Goal: Task Accomplishment & Management: Manage account settings

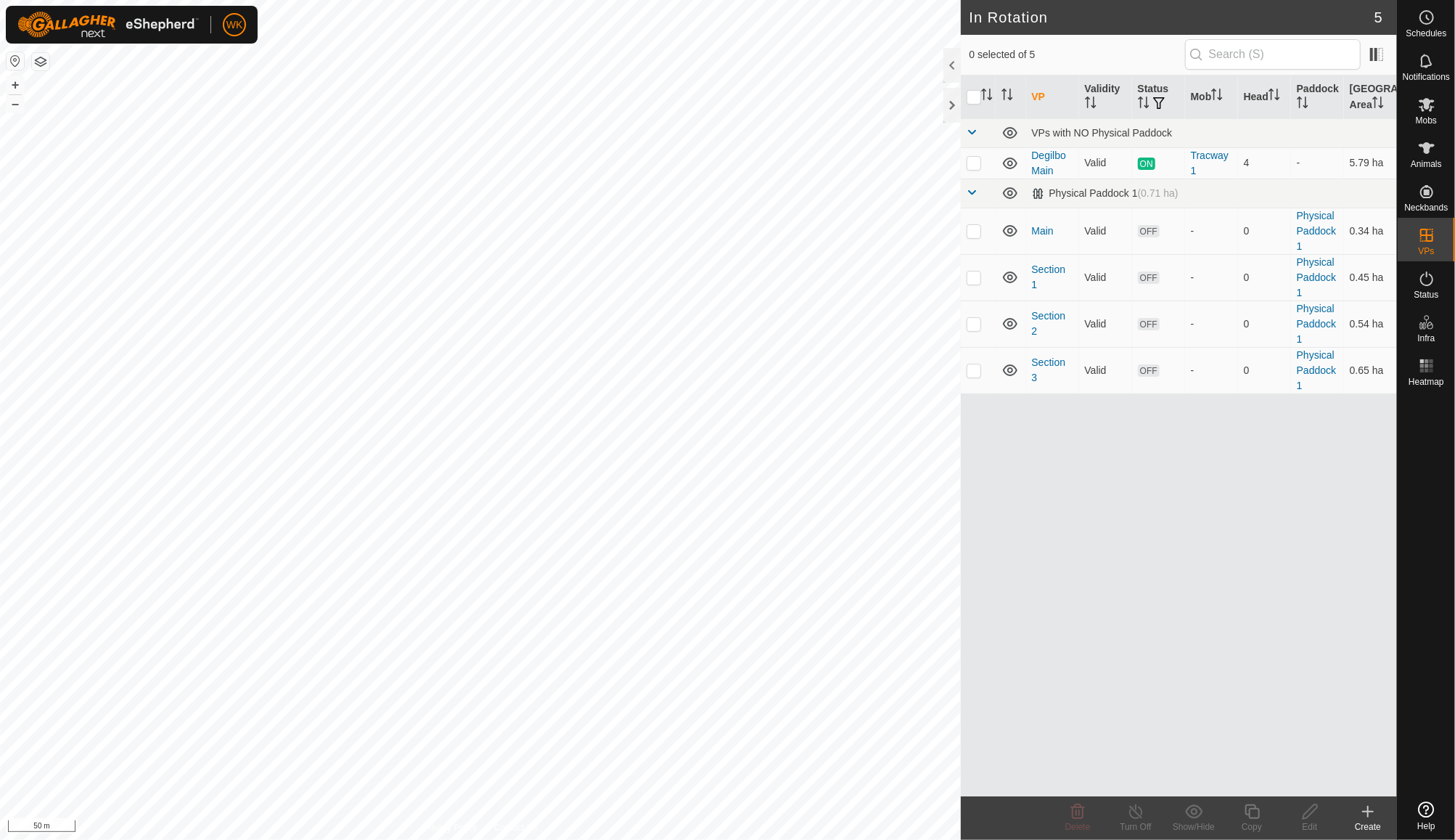
click at [9, 62] on button "button" at bounding box center [15, 61] width 17 height 17
click at [232, 26] on span "WK" at bounding box center [234, 25] width 17 height 15
click at [105, 40] on div at bounding box center [108, 25] width 181 height 32
click at [16, 61] on button "button" at bounding box center [15, 61] width 17 height 17
click at [44, 64] on button "button" at bounding box center [41, 62] width 17 height 17
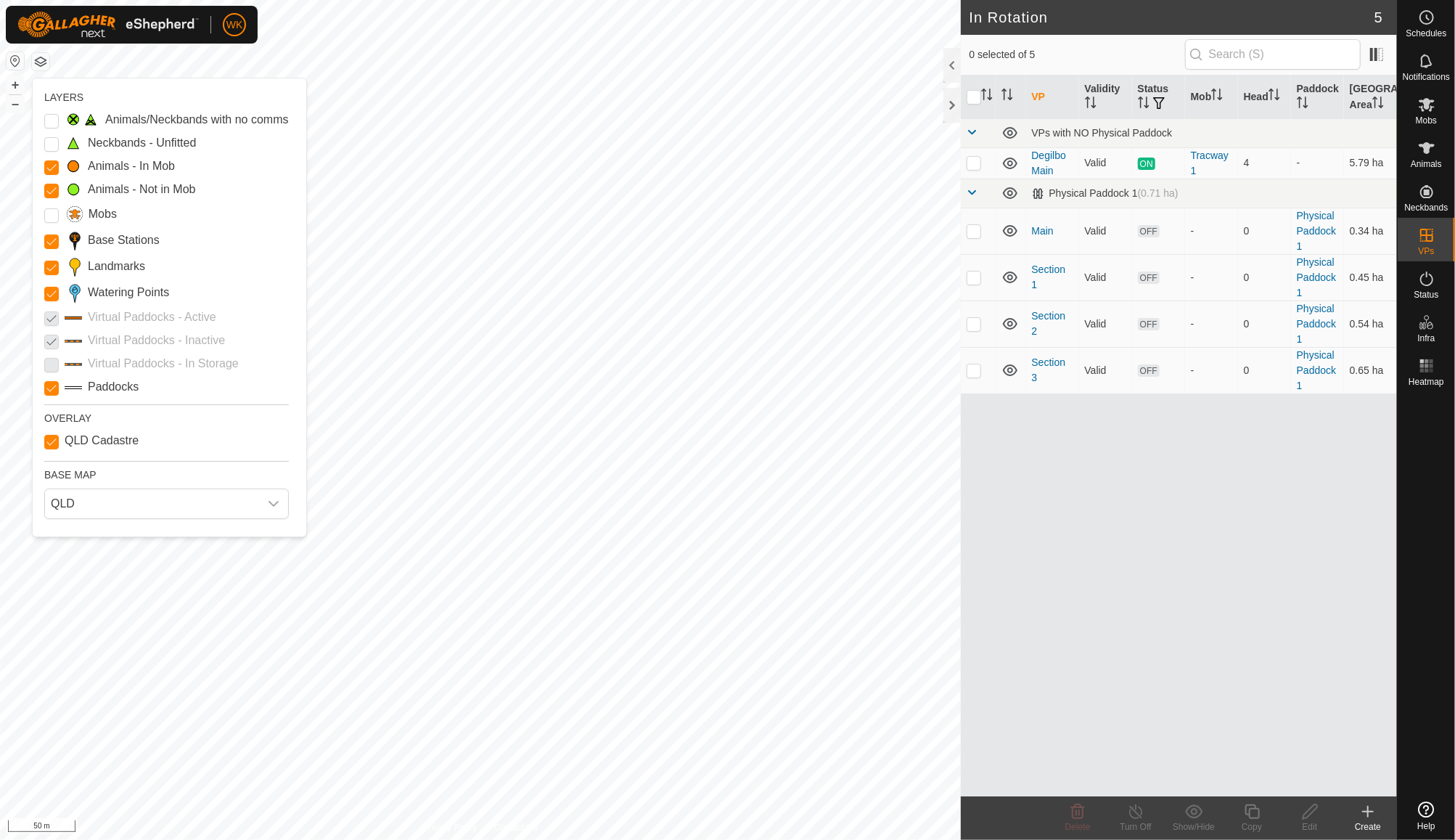
click at [36, 58] on button "button" at bounding box center [41, 62] width 17 height 17
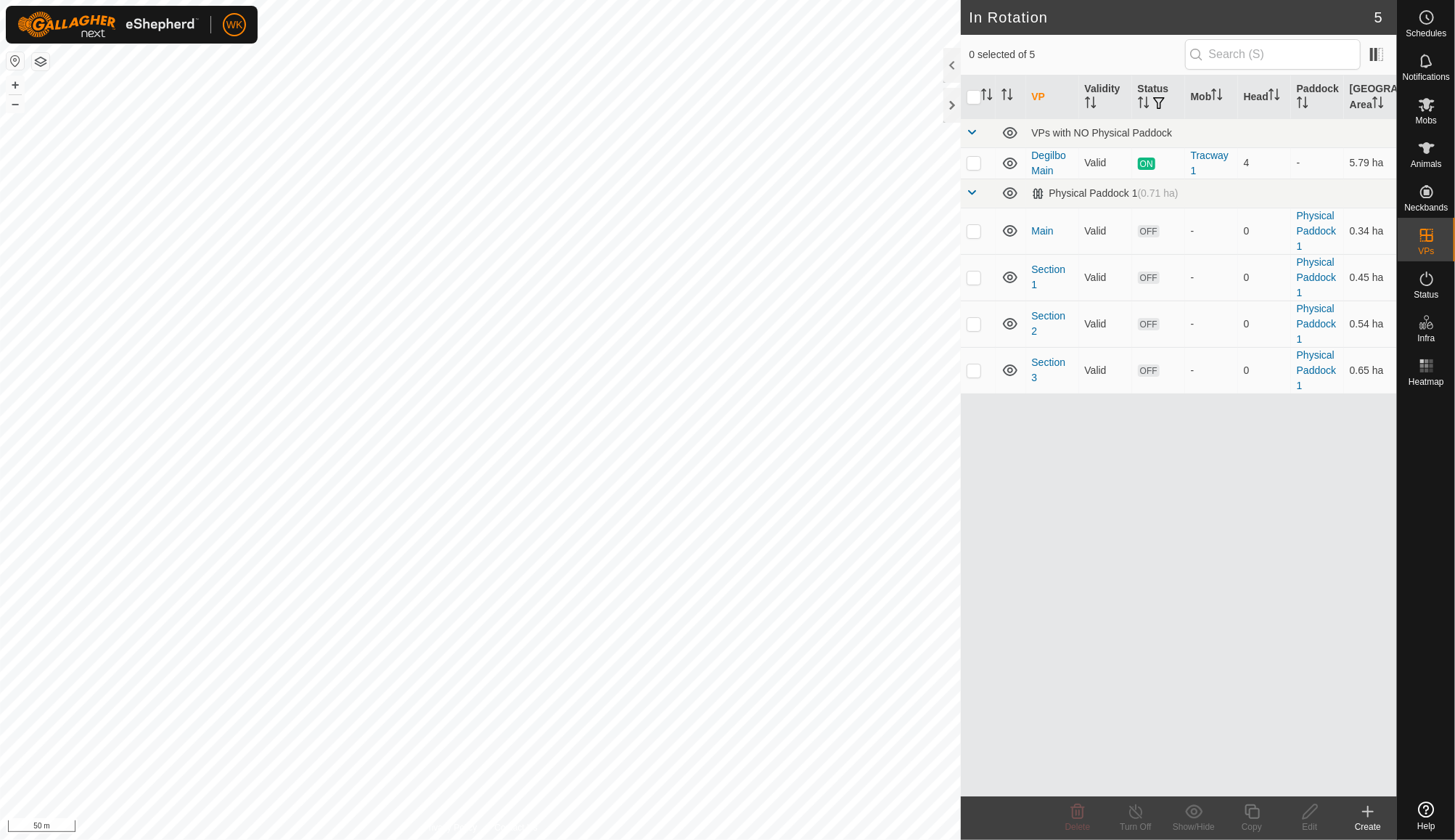
click at [1371, 19] on h2 "In Rotation" at bounding box center [1172, 17] width 405 height 17
click at [972, 162] on p-checkbox at bounding box center [974, 162] width 15 height 12
checkbox input "true"
click at [980, 233] on p-checkbox at bounding box center [974, 231] width 15 height 12
checkbox input "true"
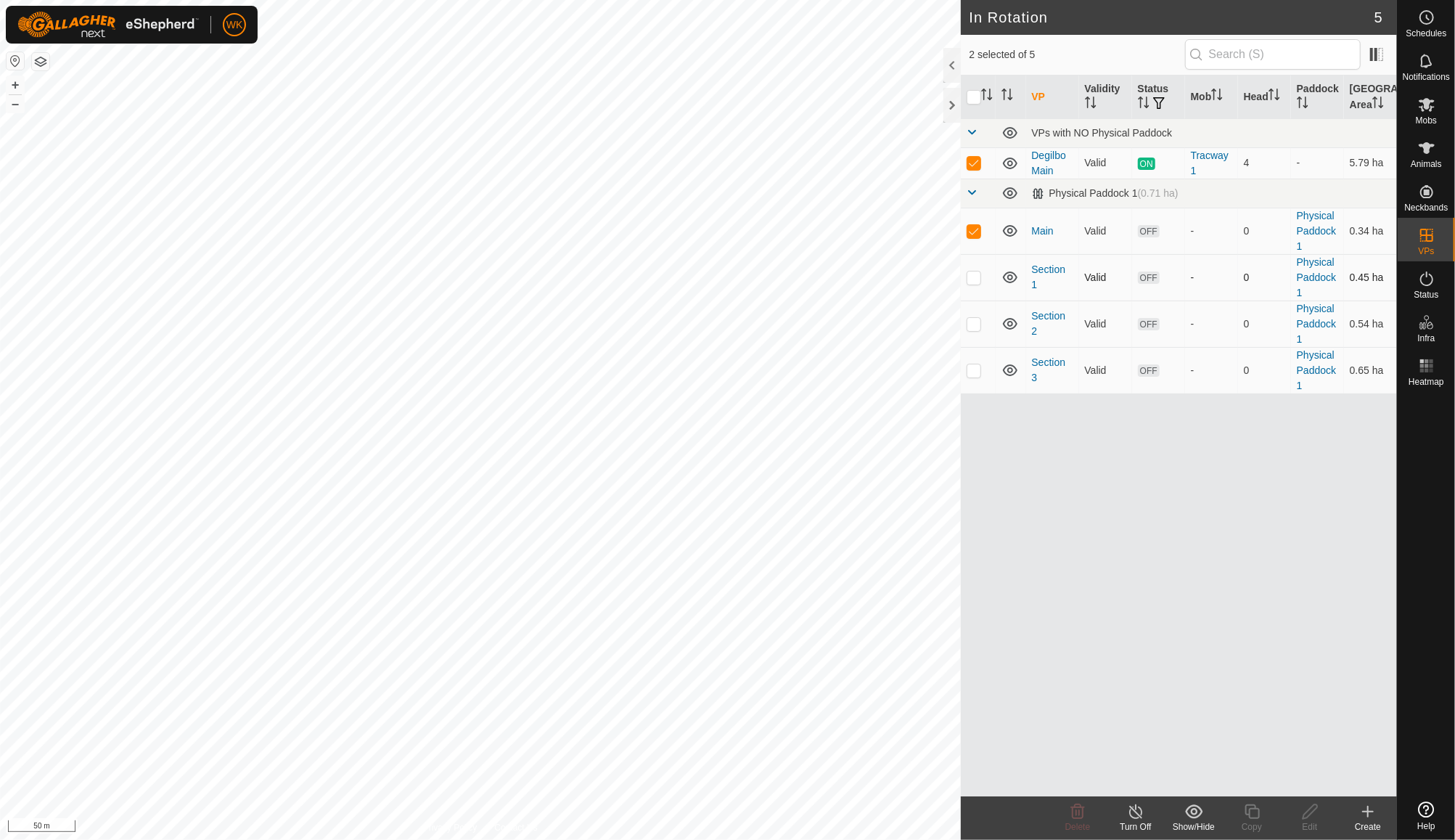
click at [975, 284] on td at bounding box center [978, 277] width 35 height 47
checkbox input "true"
click at [975, 316] on td at bounding box center [978, 324] width 35 height 47
checkbox input "true"
click at [975, 365] on p-checkbox at bounding box center [974, 371] width 15 height 12
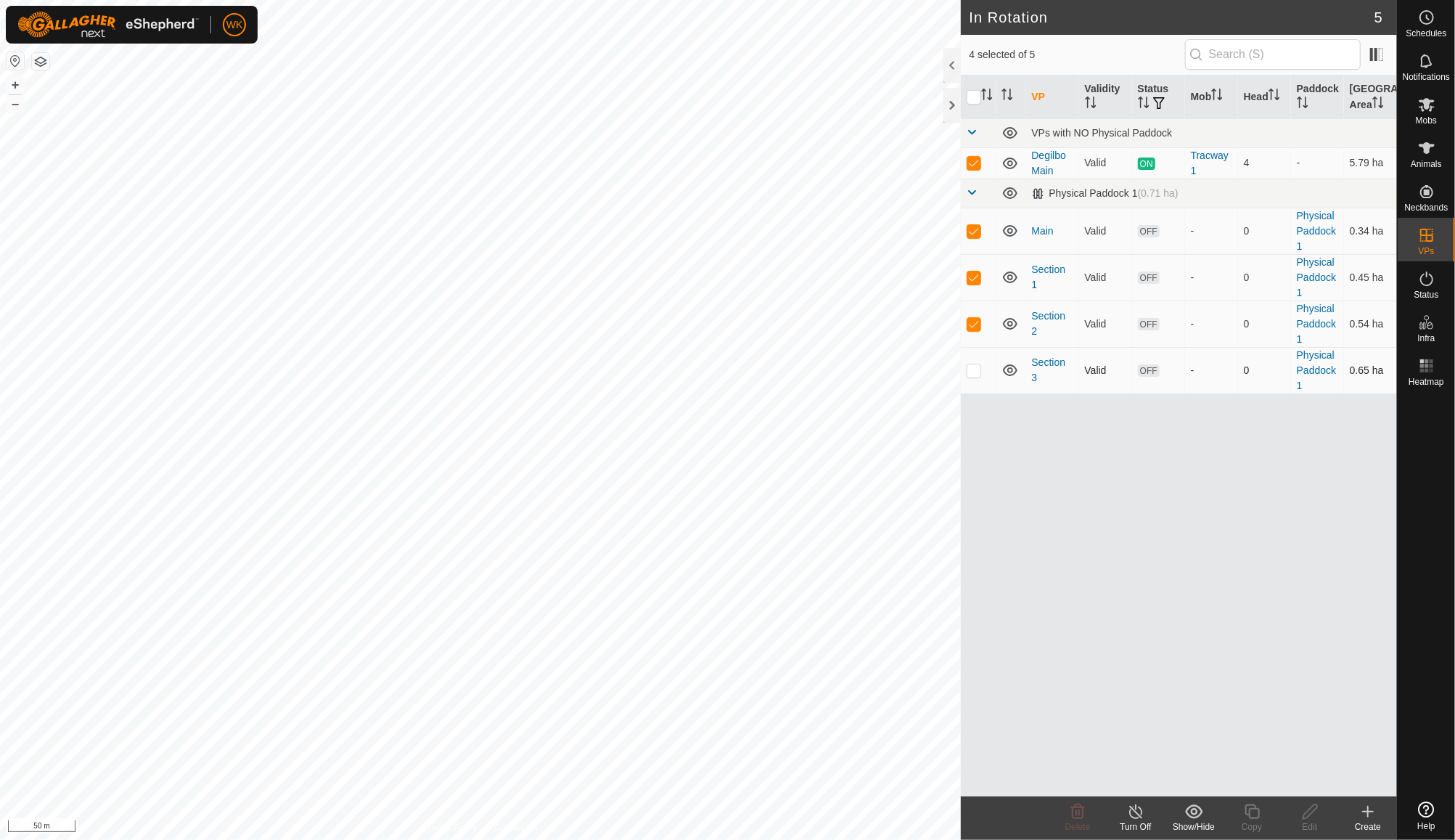
checkbox input "true"
click at [1090, 828] on span "Delete" at bounding box center [1078, 827] width 25 height 10
click at [1049, 558] on div "VP Validity Status Mob Head Paddock Grazing Area VPs with NO Physical Paddock D…" at bounding box center [1179, 436] width 437 height 721
click at [975, 375] on p-checkbox at bounding box center [974, 371] width 15 height 12
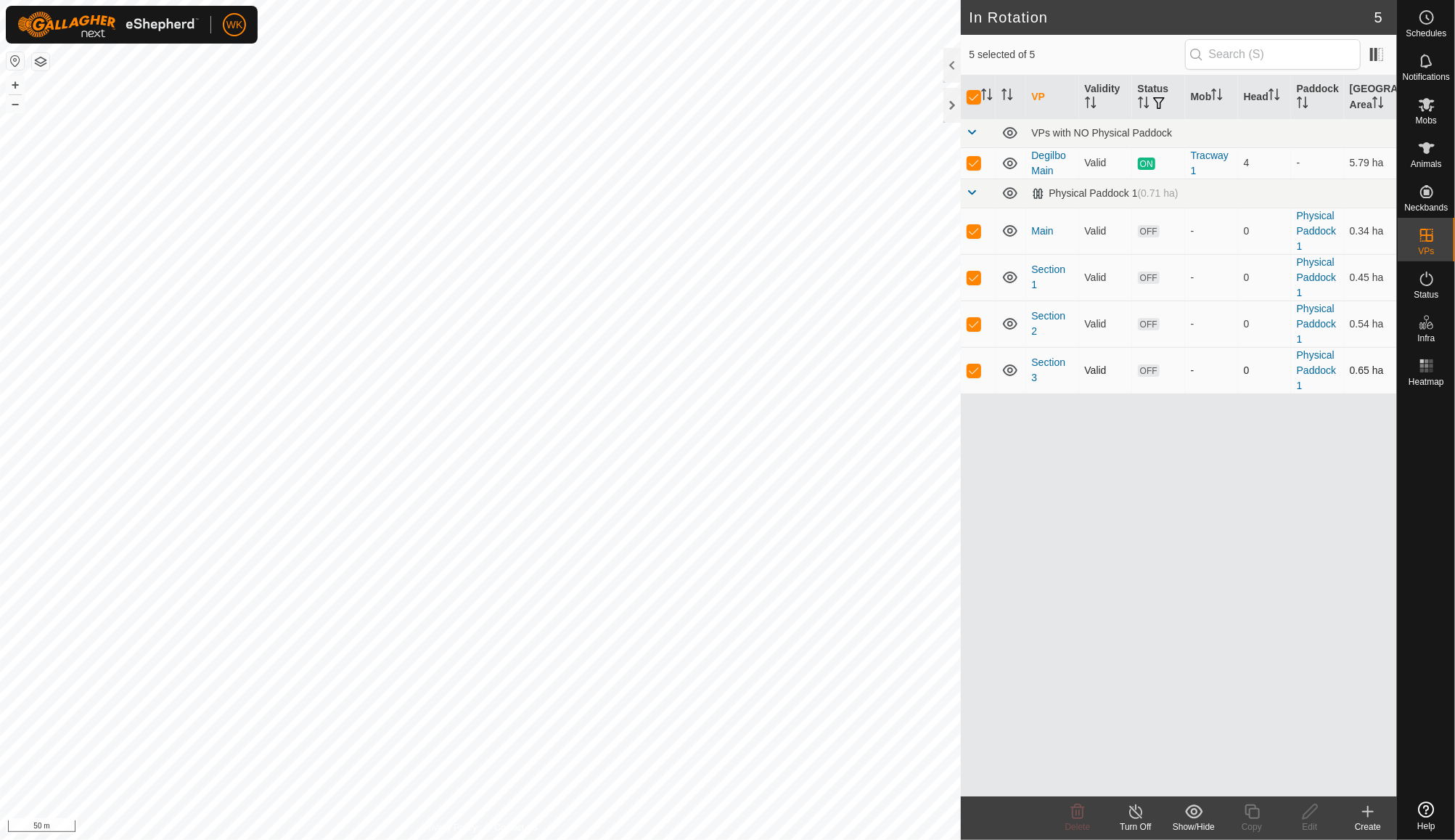
checkbox input "false"
click at [975, 318] on p-checkbox at bounding box center [974, 324] width 15 height 12
checkbox input "false"
click at [977, 269] on td at bounding box center [978, 277] width 35 height 47
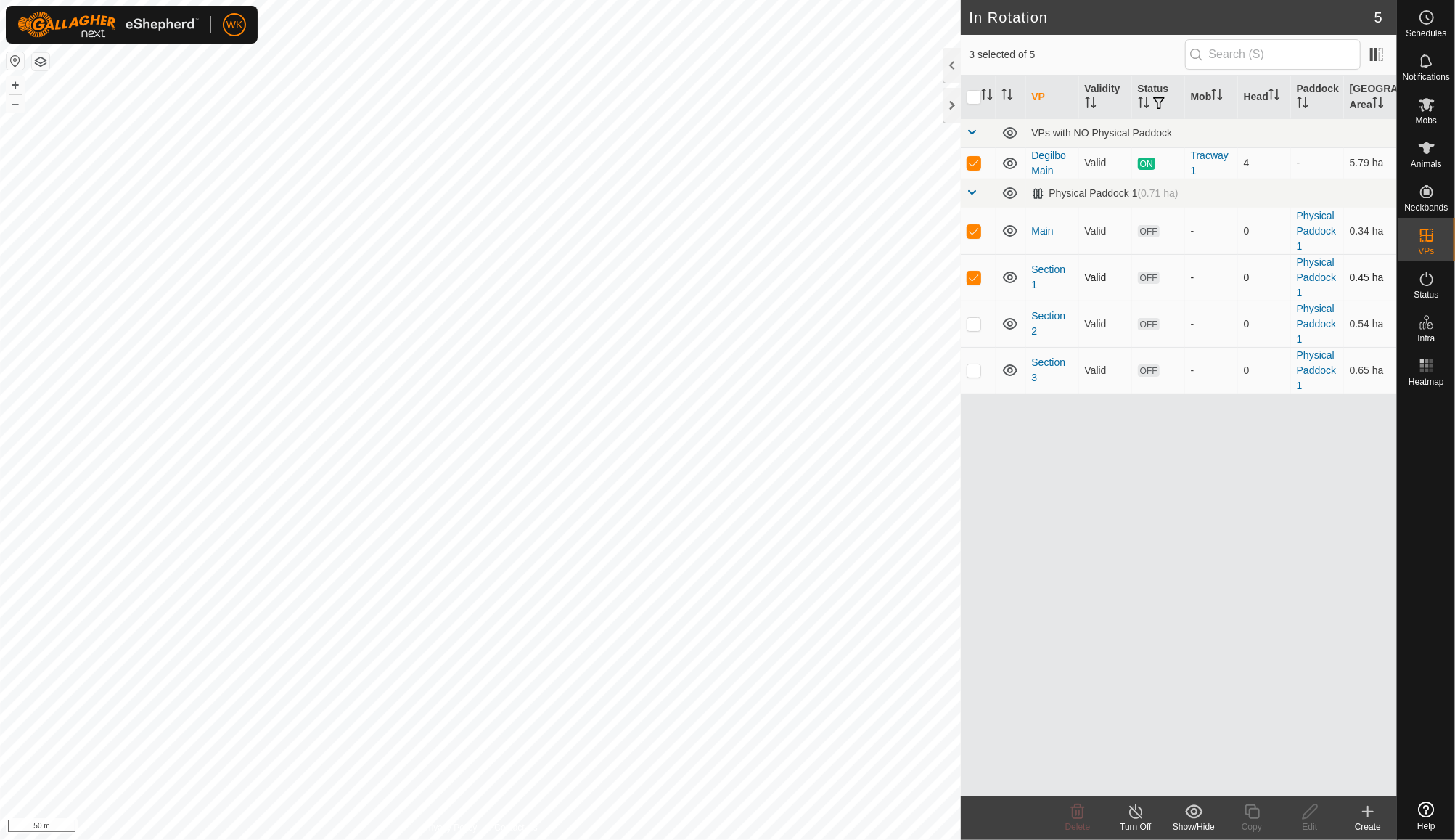
checkbox input "false"
click at [977, 235] on p-checkbox at bounding box center [974, 231] width 15 height 12
checkbox input "false"
click at [1077, 816] on icon at bounding box center [1078, 812] width 14 height 15
click at [970, 161] on p-checkbox at bounding box center [974, 162] width 15 height 12
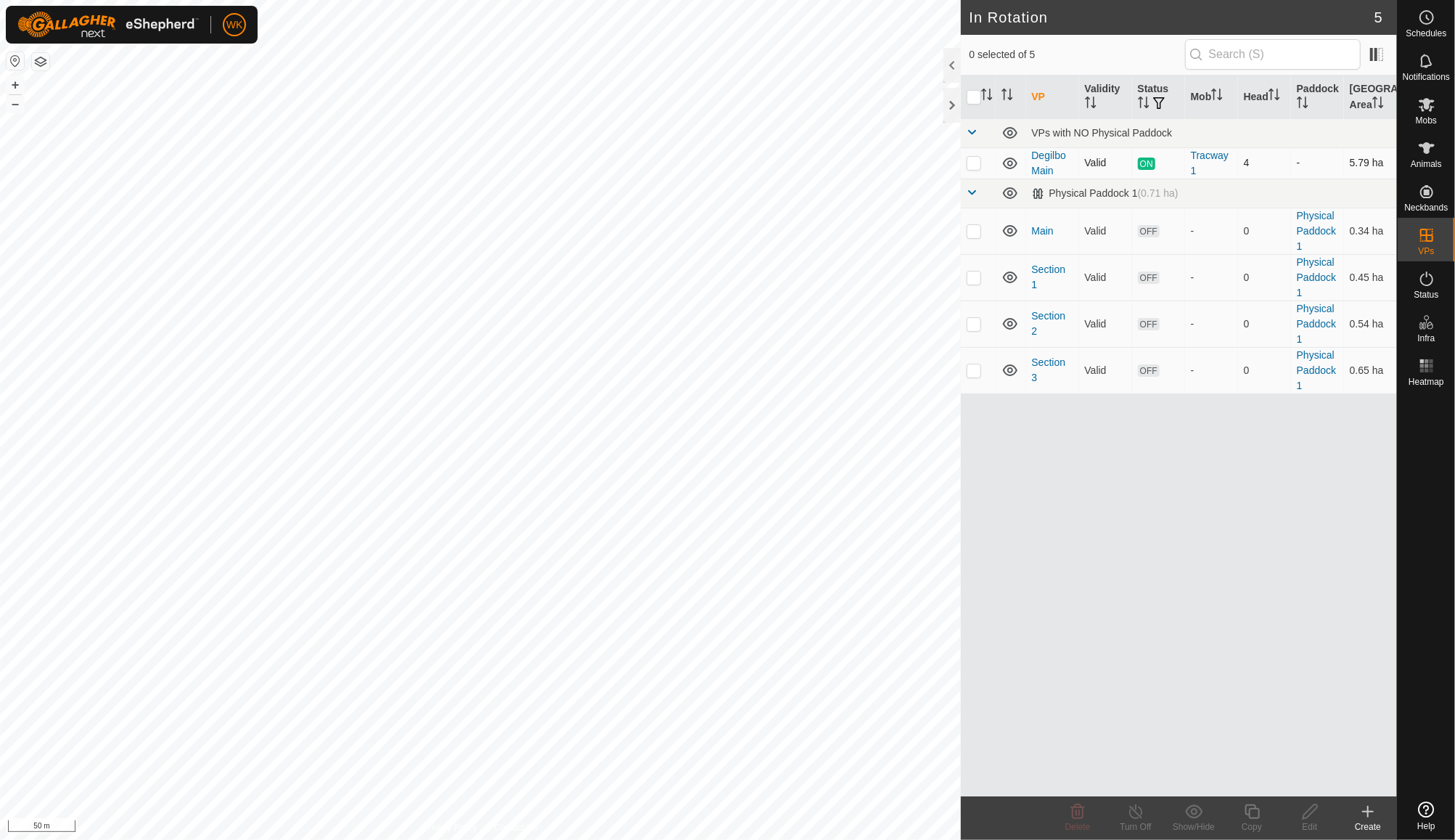
click at [970, 161] on p-checkbox at bounding box center [974, 162] width 15 height 12
checkbox input "true"
click at [1127, 812] on icon at bounding box center [1136, 812] width 18 height 17
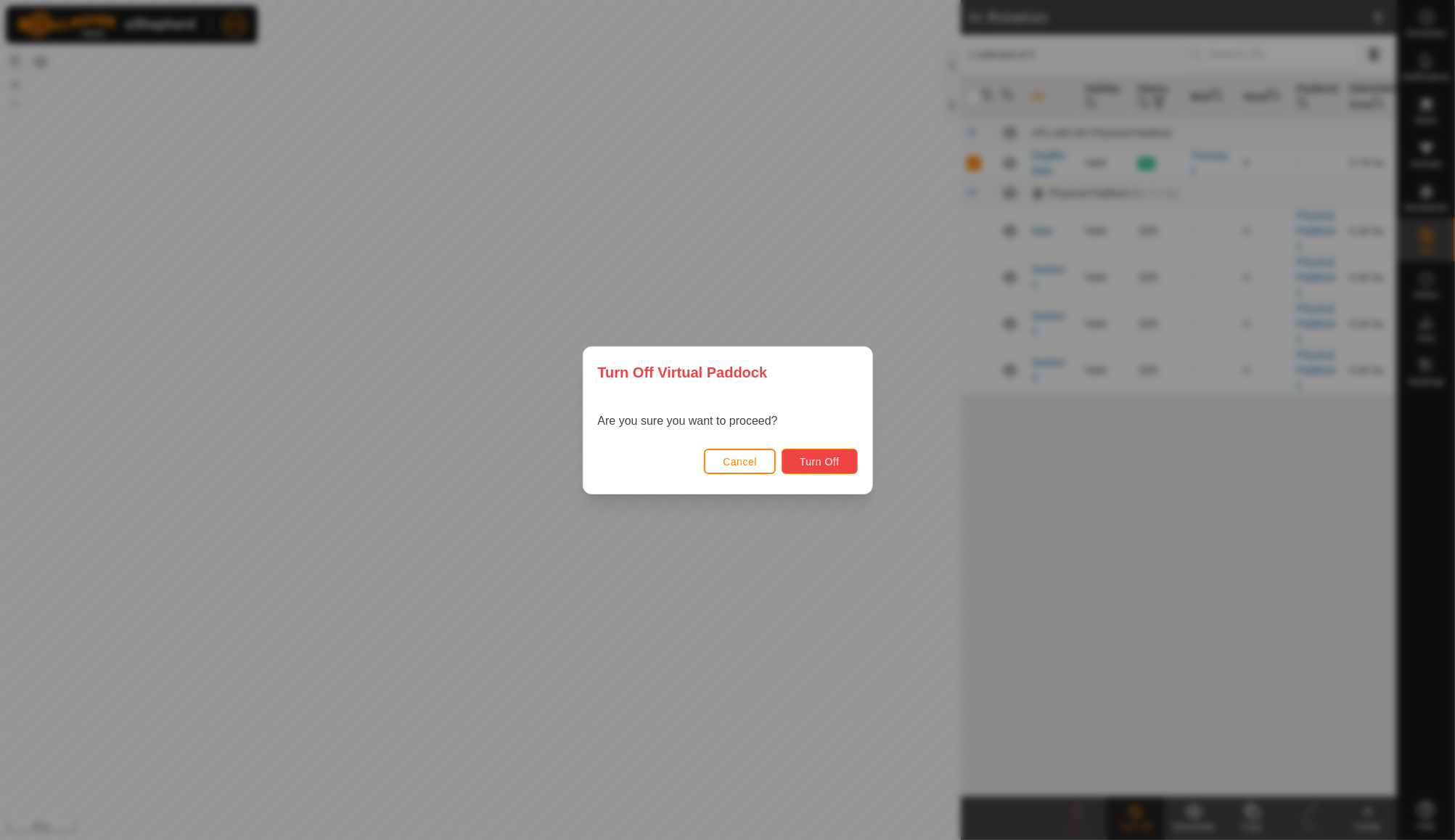
click at [814, 457] on span "Turn Off" at bounding box center [820, 461] width 40 height 12
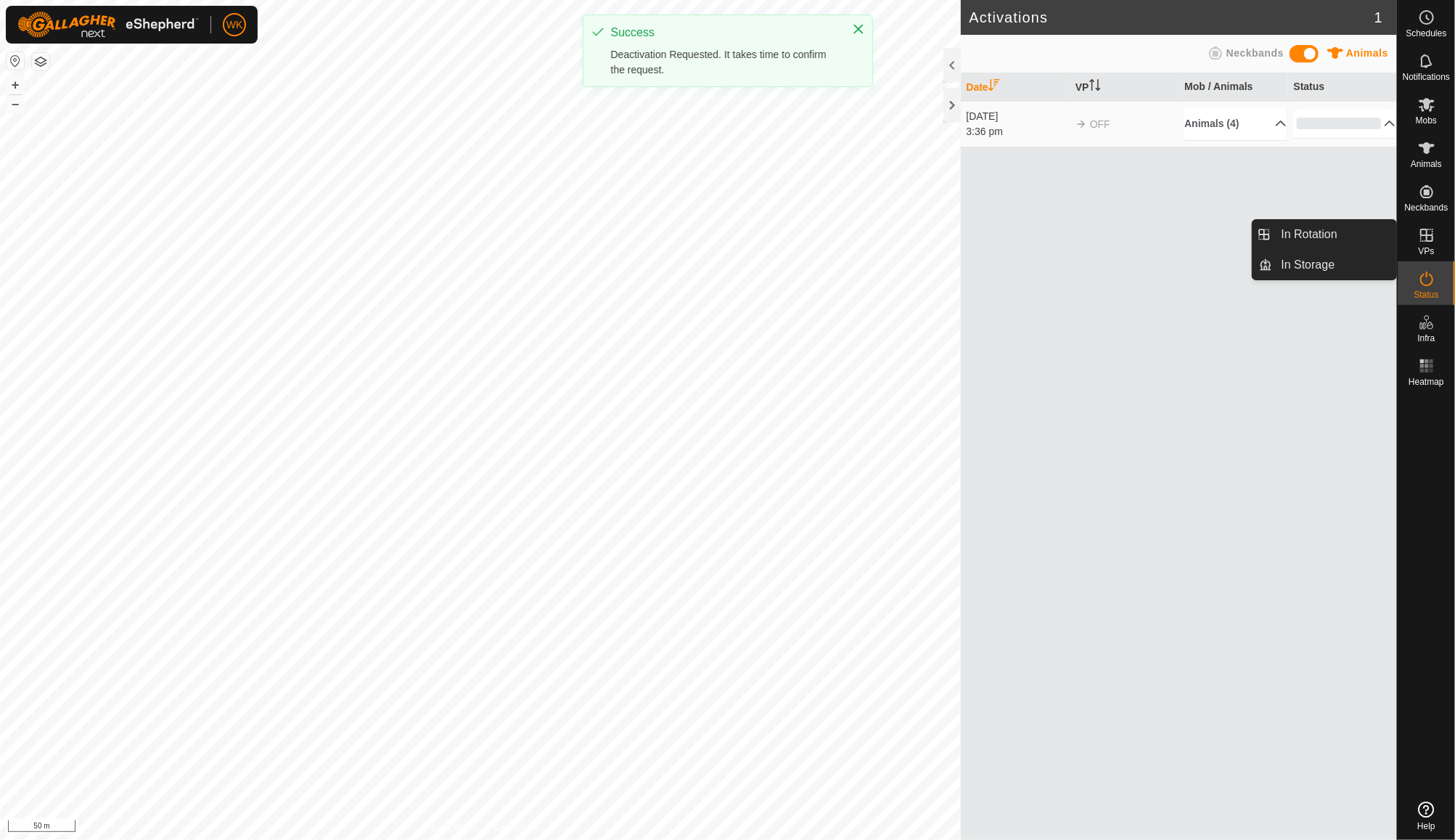
click at [1439, 237] on es-virtualpaddocks-svg-icon at bounding box center [1427, 235] width 26 height 23
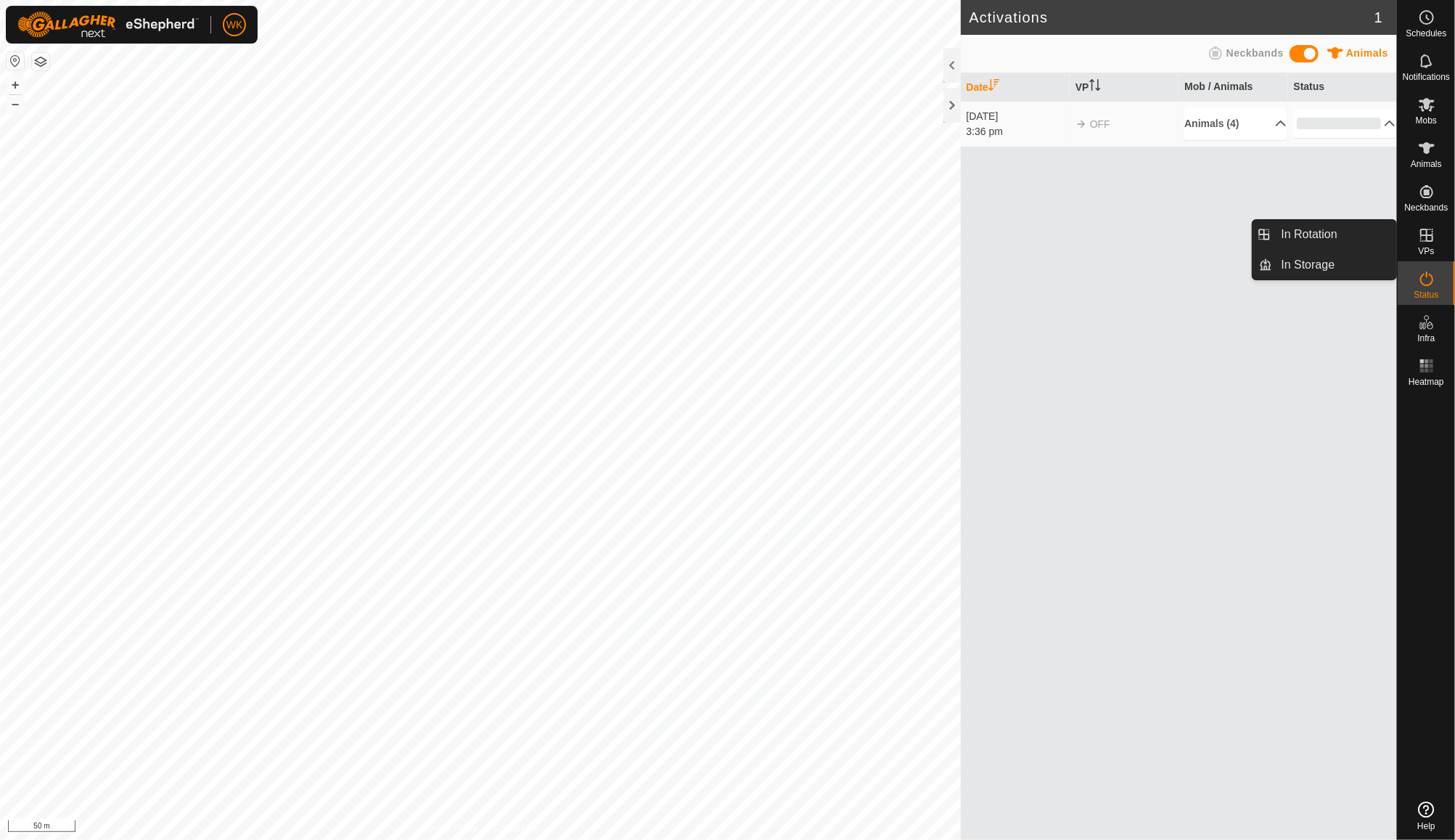
click at [1416, 231] on es-virtualpaddocks-svg-icon at bounding box center [1427, 235] width 26 height 23
drag, startPoint x: 1435, startPoint y: 241, endPoint x: 1426, endPoint y: 241, distance: 9.0
click at [1426, 241] on es-virtualpaddocks-svg-icon at bounding box center [1427, 235] width 26 height 23
click at [1352, 234] on link "In Rotation" at bounding box center [1335, 234] width 124 height 29
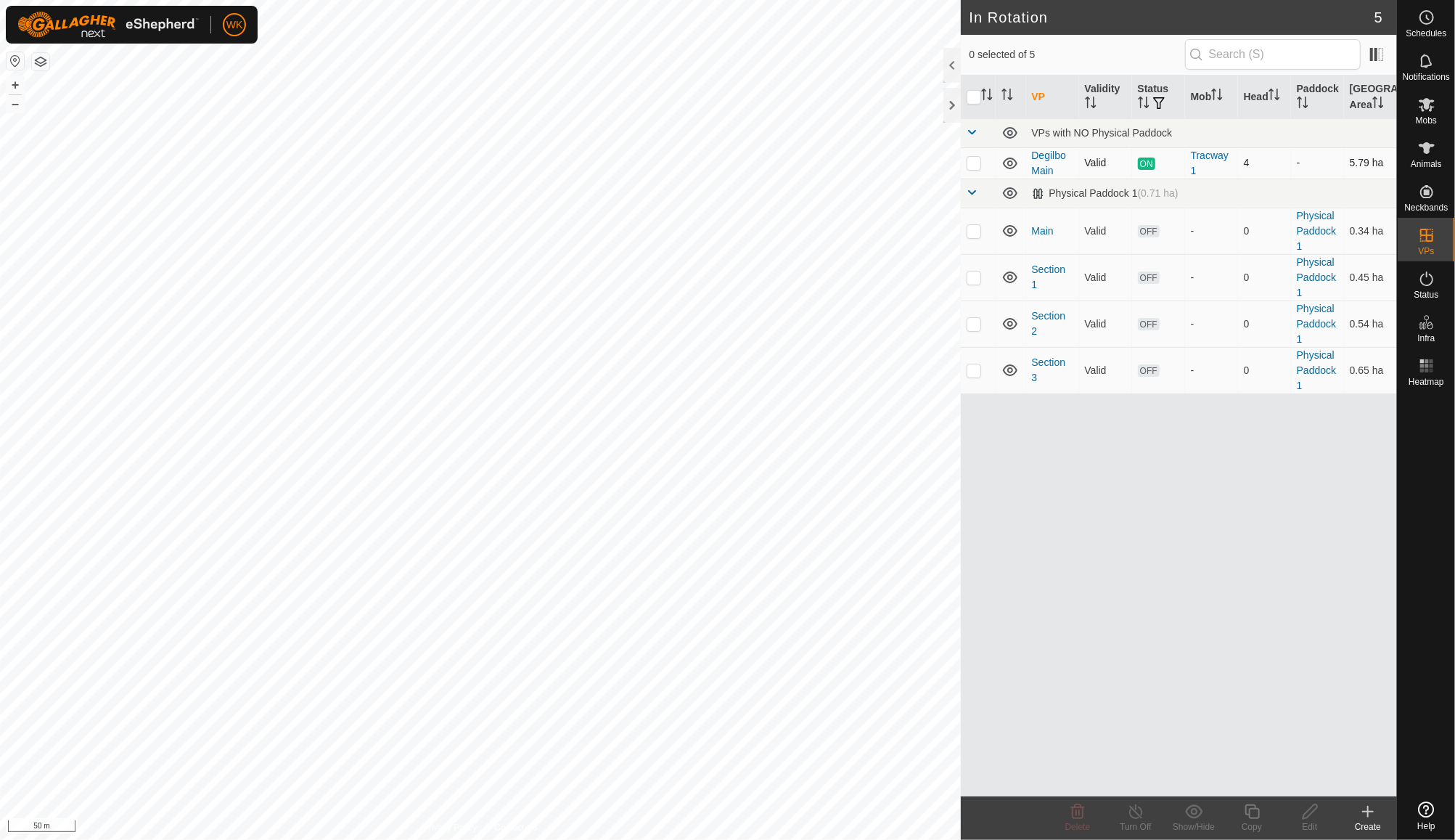
click at [978, 160] on p-checkbox at bounding box center [974, 162] width 15 height 12
checkbox input "true"
click at [975, 227] on p-checkbox at bounding box center [974, 231] width 15 height 12
checkbox input "true"
click at [975, 285] on td at bounding box center [978, 277] width 35 height 47
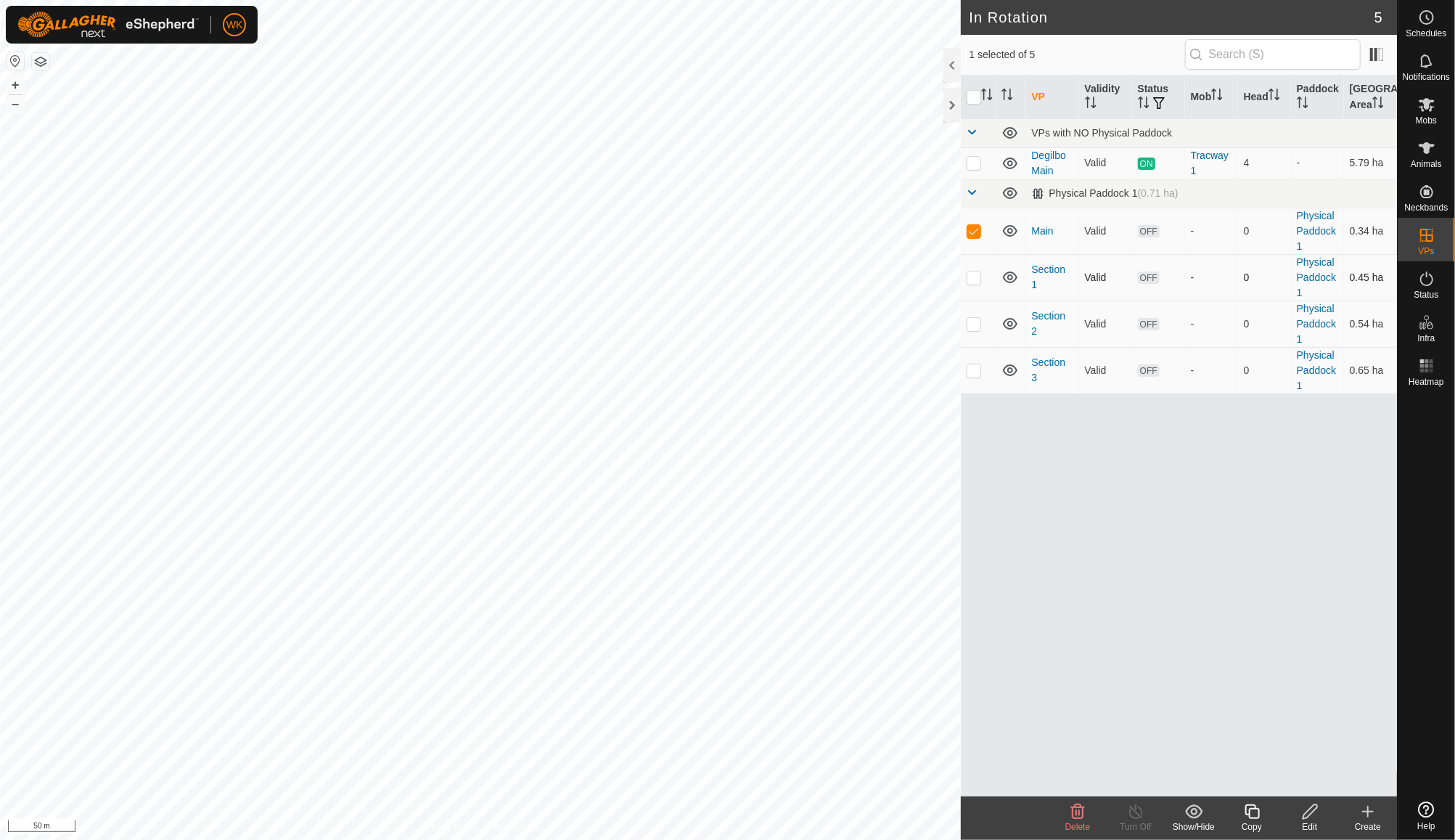
checkbox input "true"
click at [977, 323] on p-checkbox at bounding box center [974, 324] width 15 height 12
checkbox input "true"
click at [977, 365] on p-checkbox at bounding box center [974, 371] width 15 height 12
checkbox input "true"
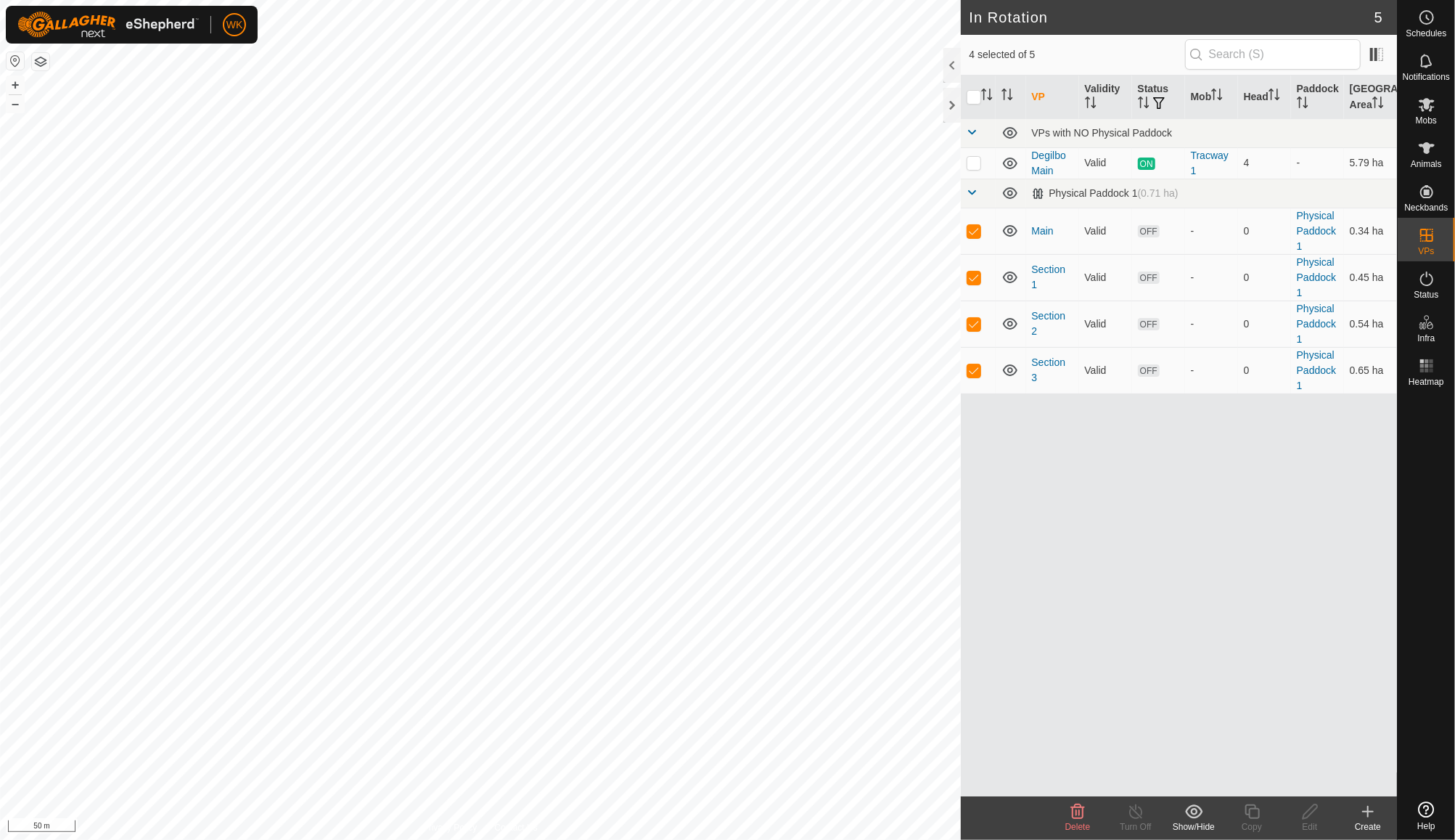
click at [1085, 808] on icon at bounding box center [1078, 812] width 14 height 15
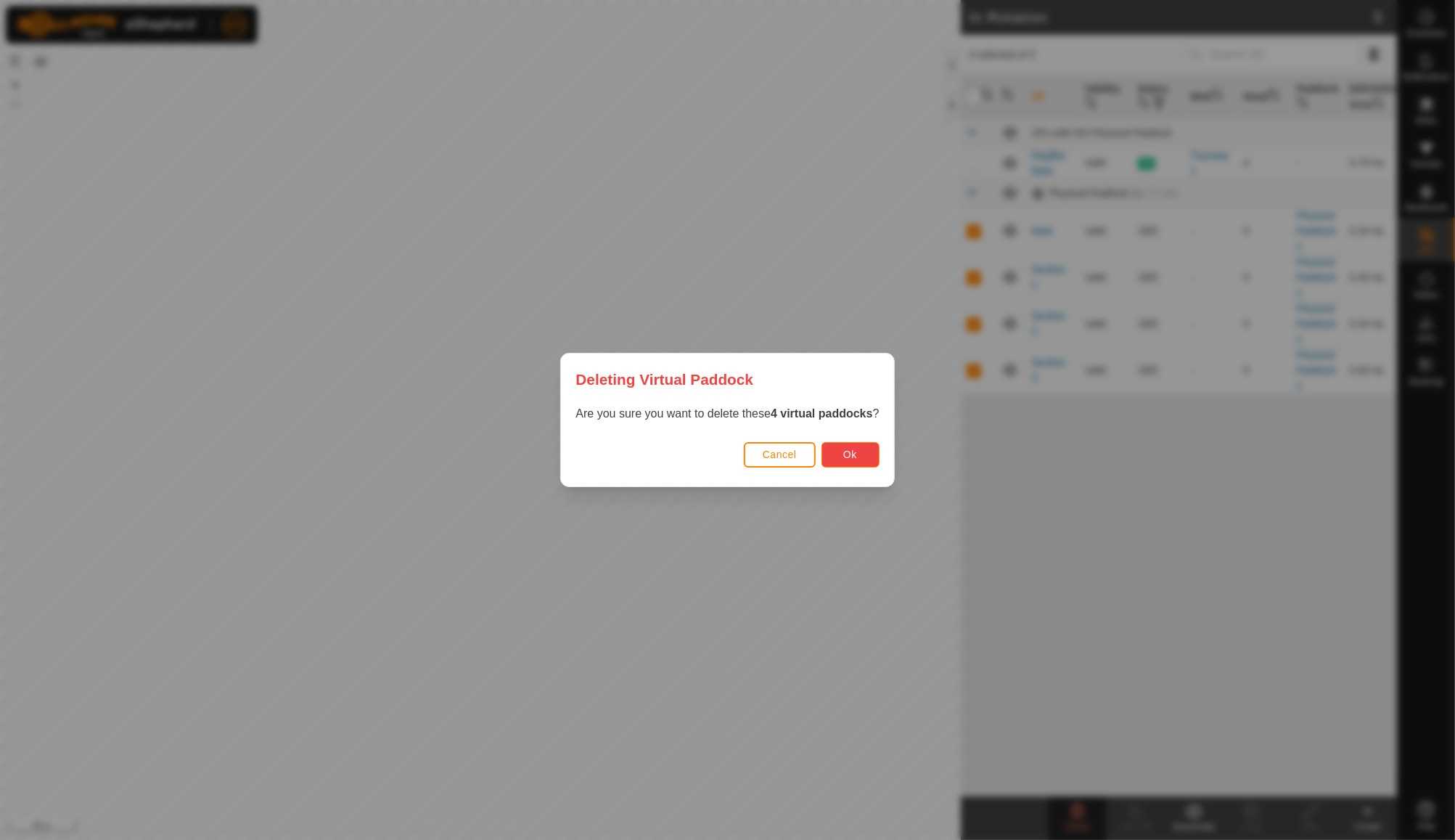
click at [842, 452] on button "Ok" at bounding box center [851, 454] width 58 height 25
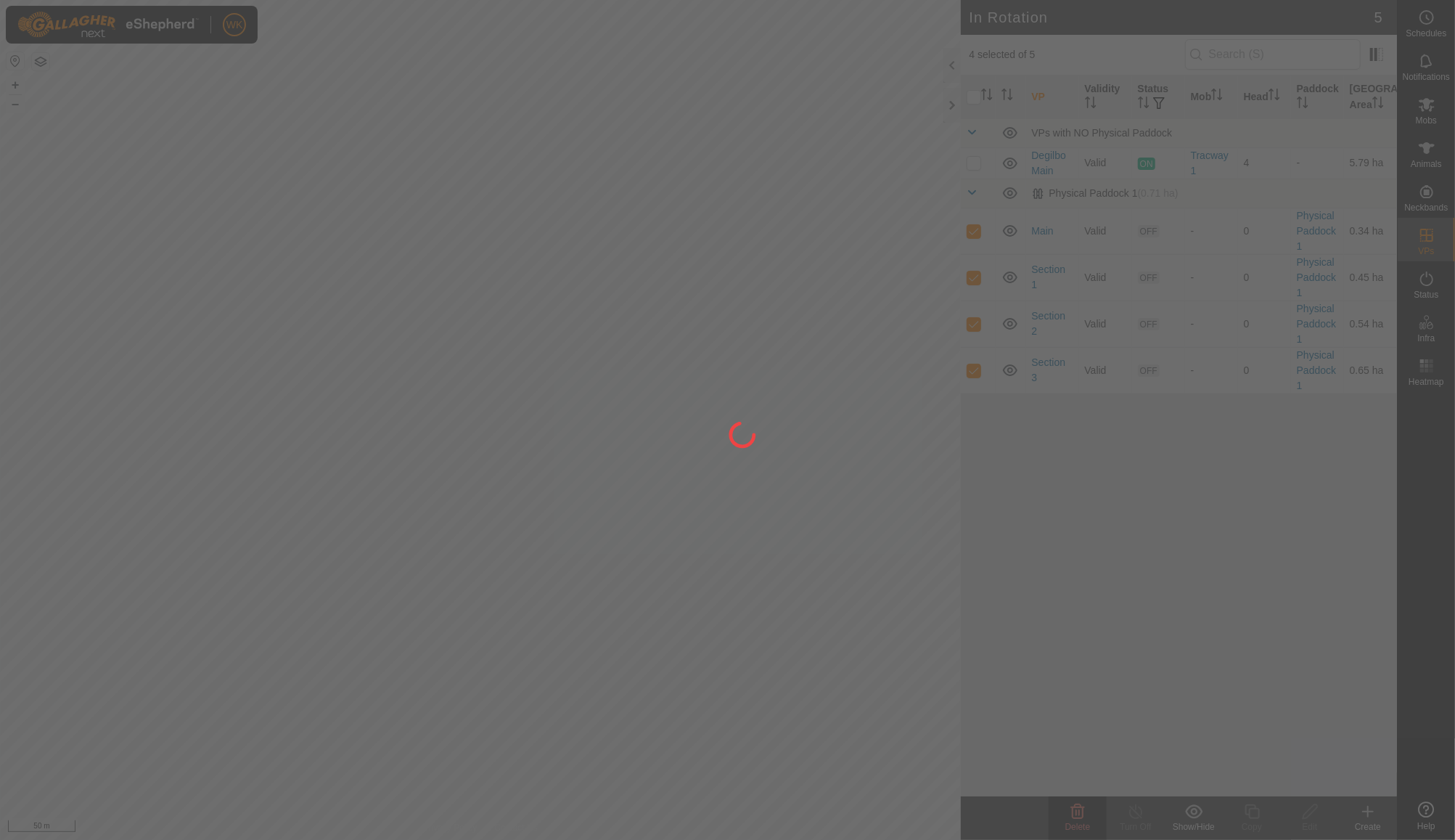
checkbox input "false"
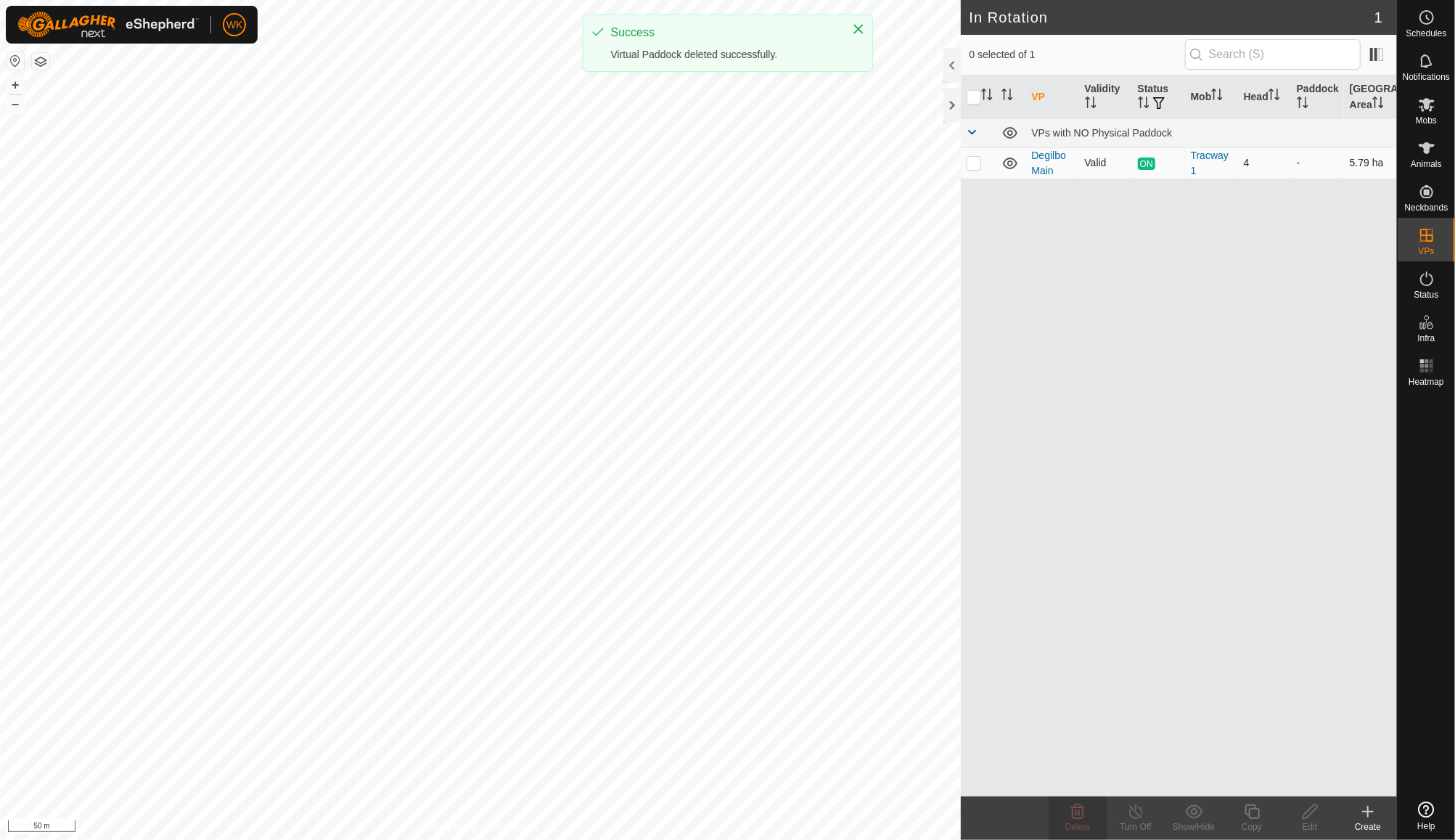
click at [972, 162] on p-checkbox at bounding box center [974, 162] width 15 height 12
checkbox input "true"
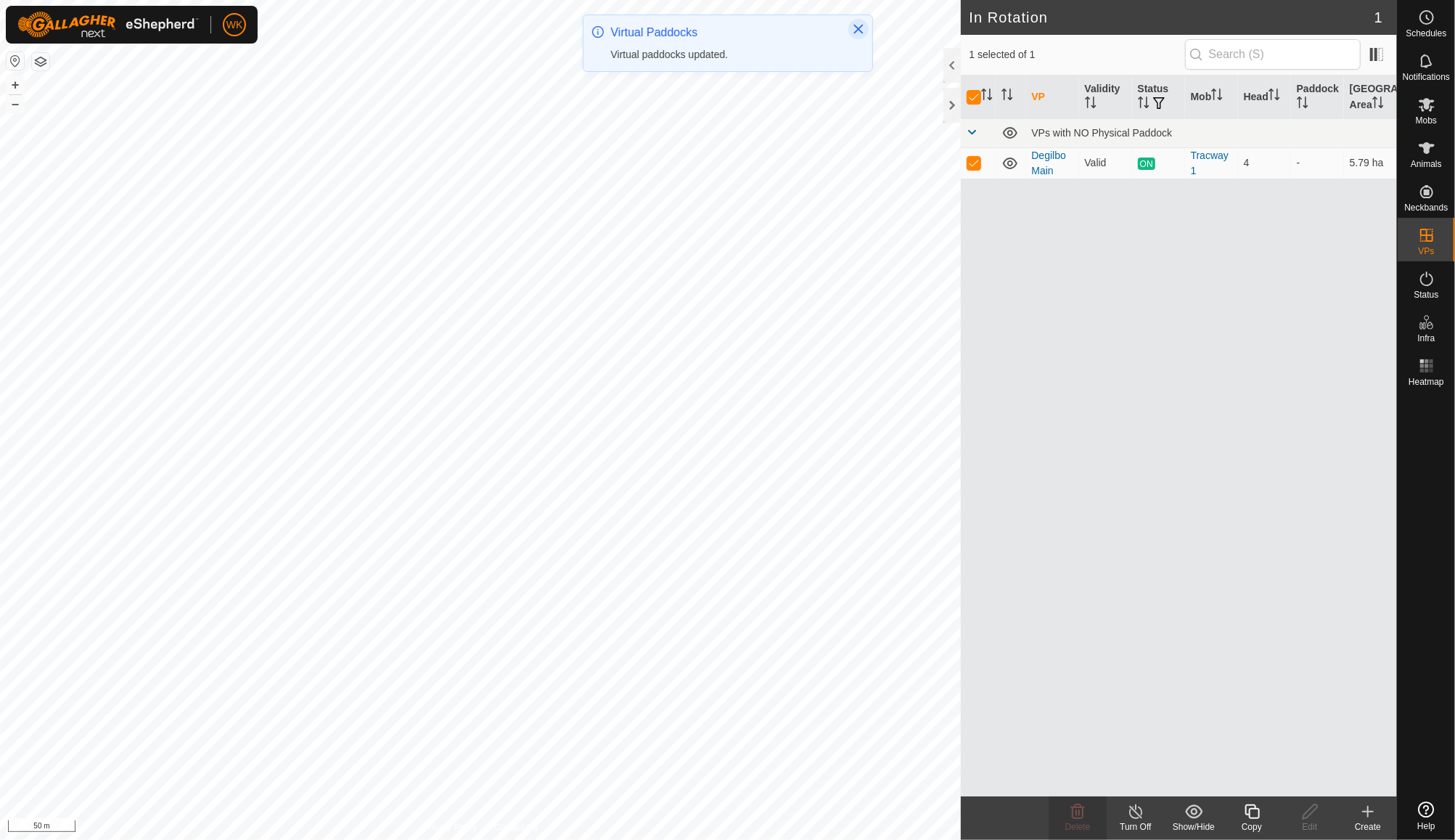
click at [857, 32] on icon "Close" at bounding box center [859, 29] width 12 height 12
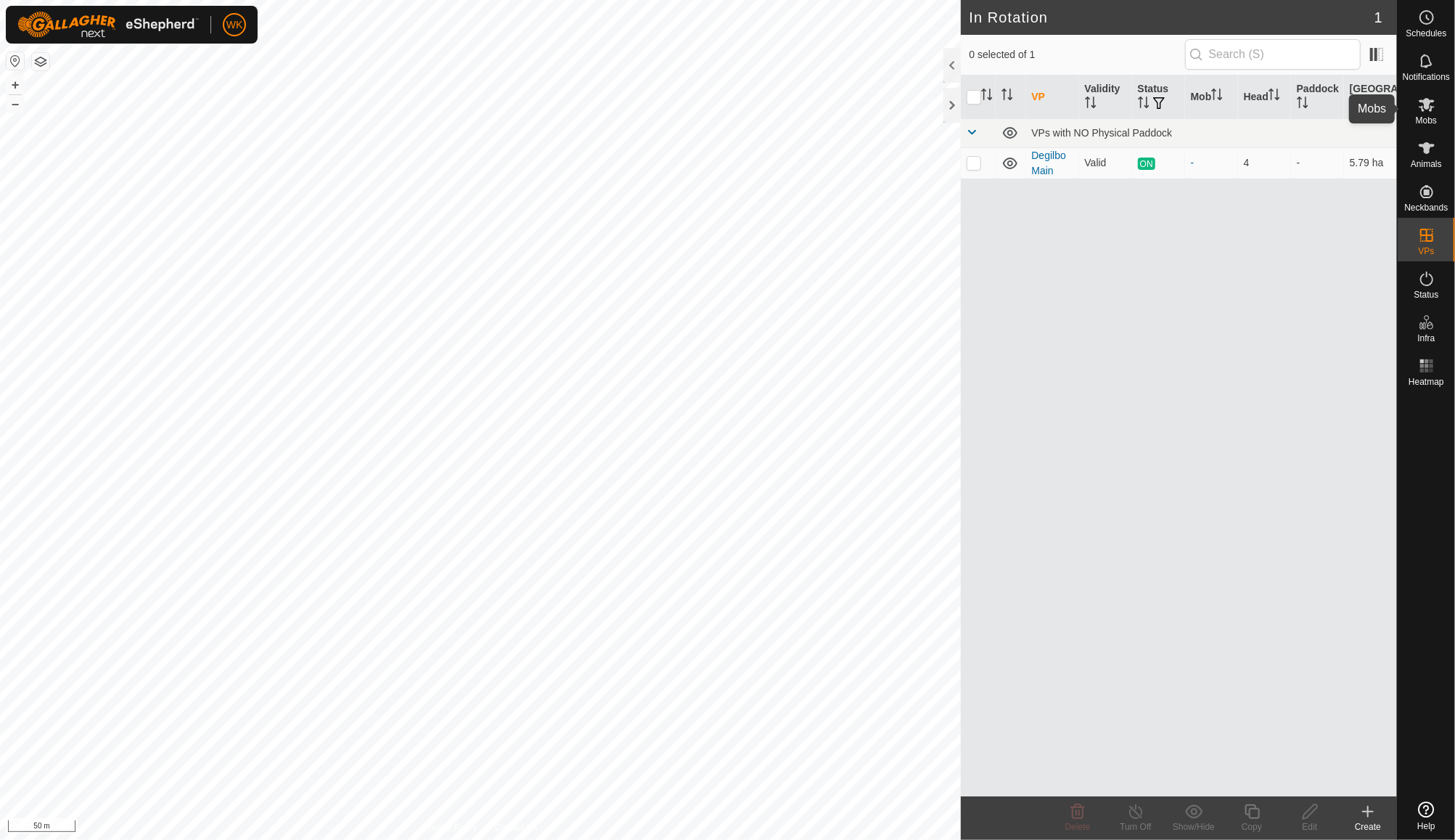
click at [1435, 110] on icon at bounding box center [1427, 105] width 17 height 17
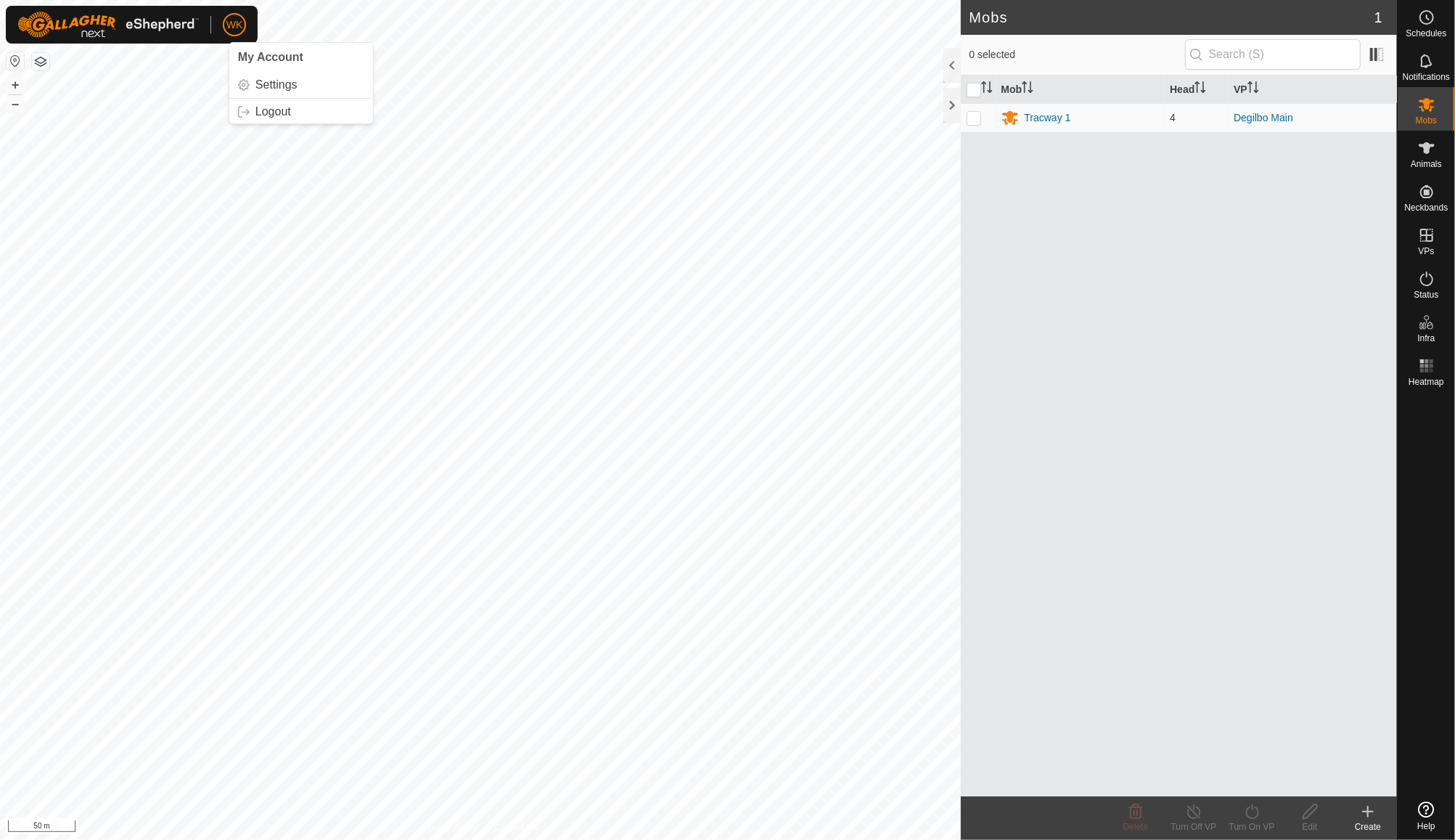
click at [38, 64] on button "button" at bounding box center [41, 62] width 17 height 17
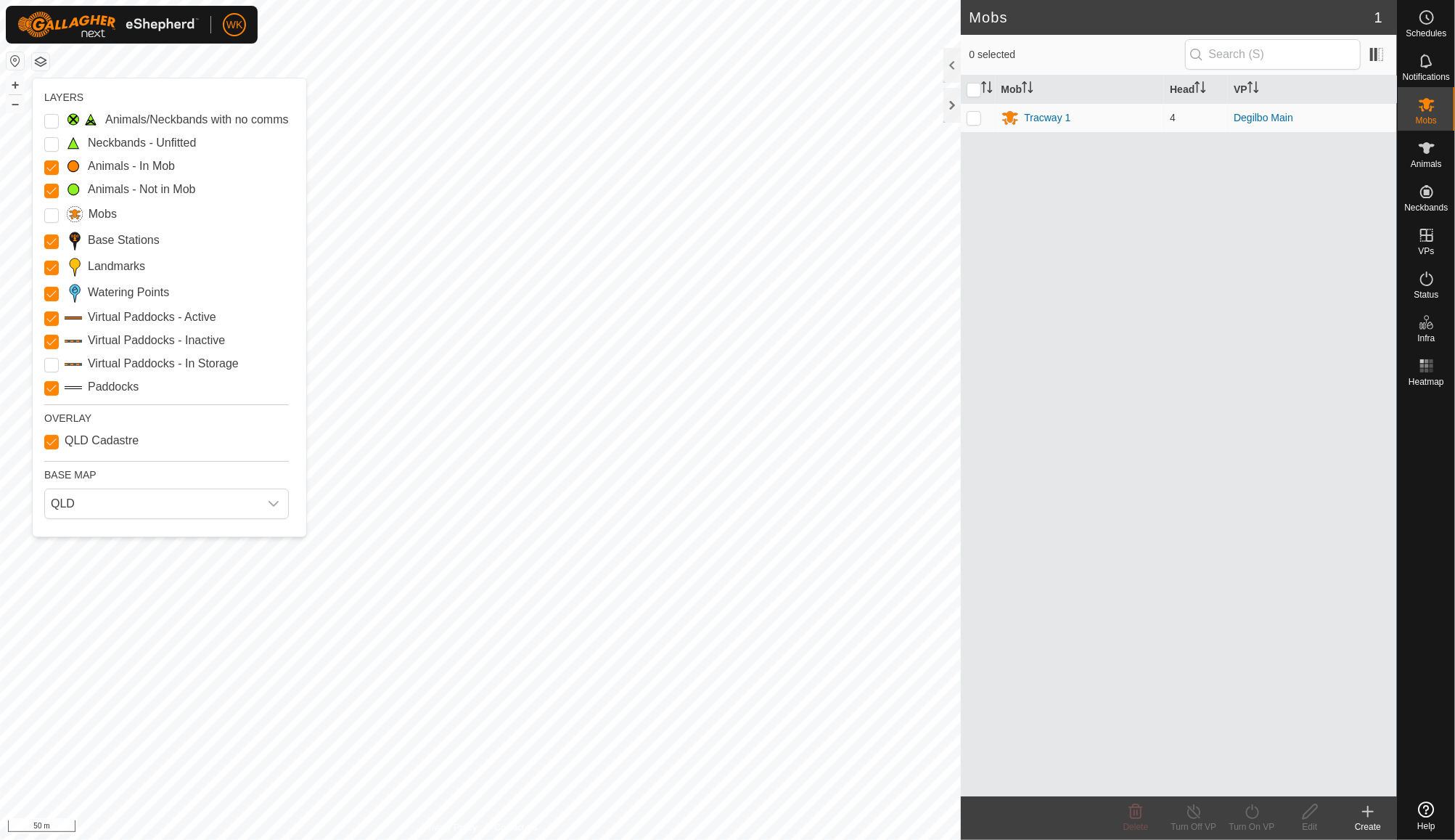
click at [38, 64] on button "button" at bounding box center [41, 62] width 17 height 17
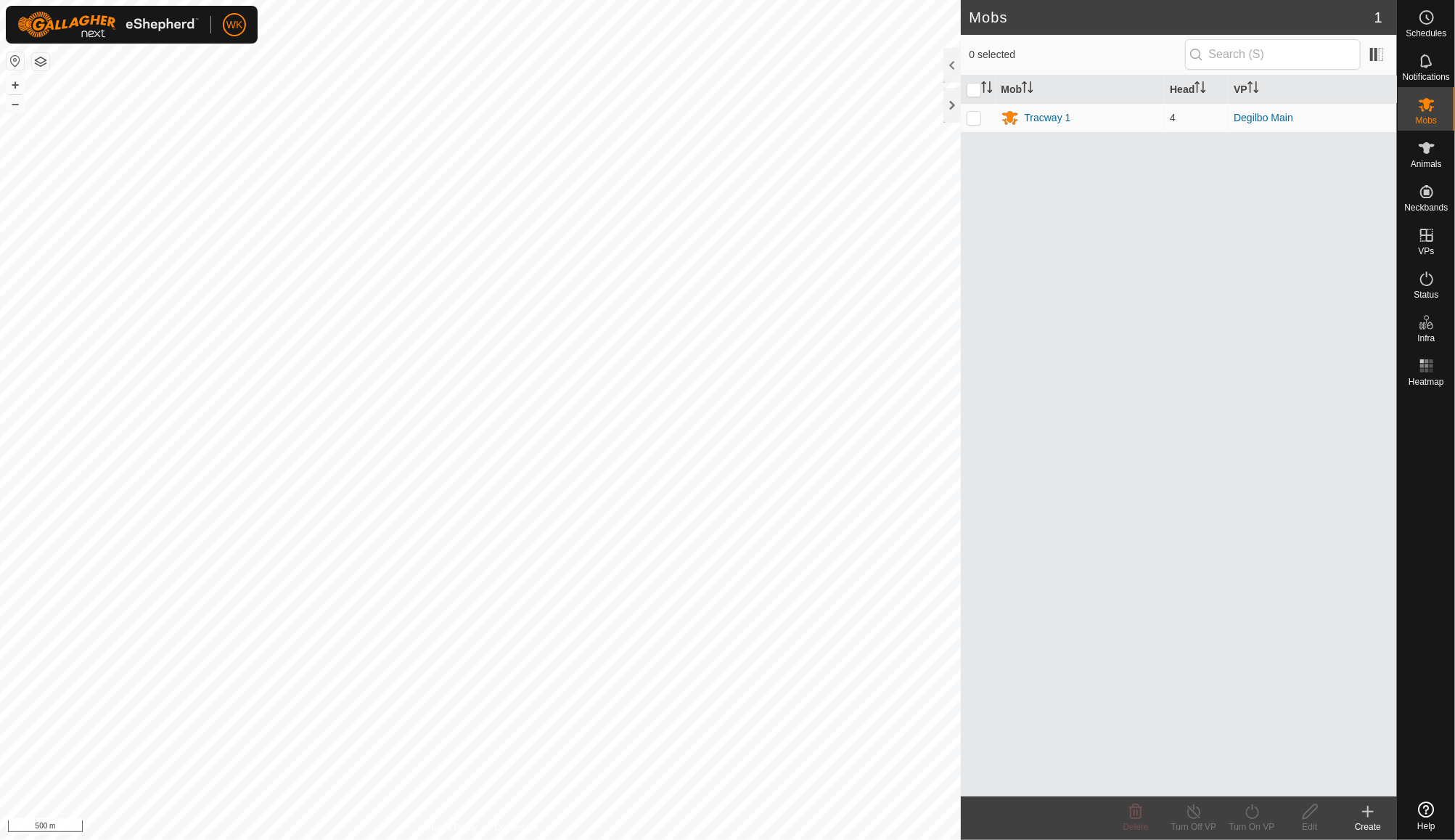
click at [999, 485] on div "Mob Head VP Tracway 1 4 Degilbo Main" at bounding box center [1179, 436] width 437 height 721
click at [16, 55] on button "button" at bounding box center [15, 61] width 17 height 17
click at [15, 62] on button "button" at bounding box center [15, 61] width 17 height 17
click at [1413, 250] on div "VPs" at bounding box center [1427, 239] width 58 height 44
click at [1440, 241] on div "VPs" at bounding box center [1427, 239] width 58 height 44
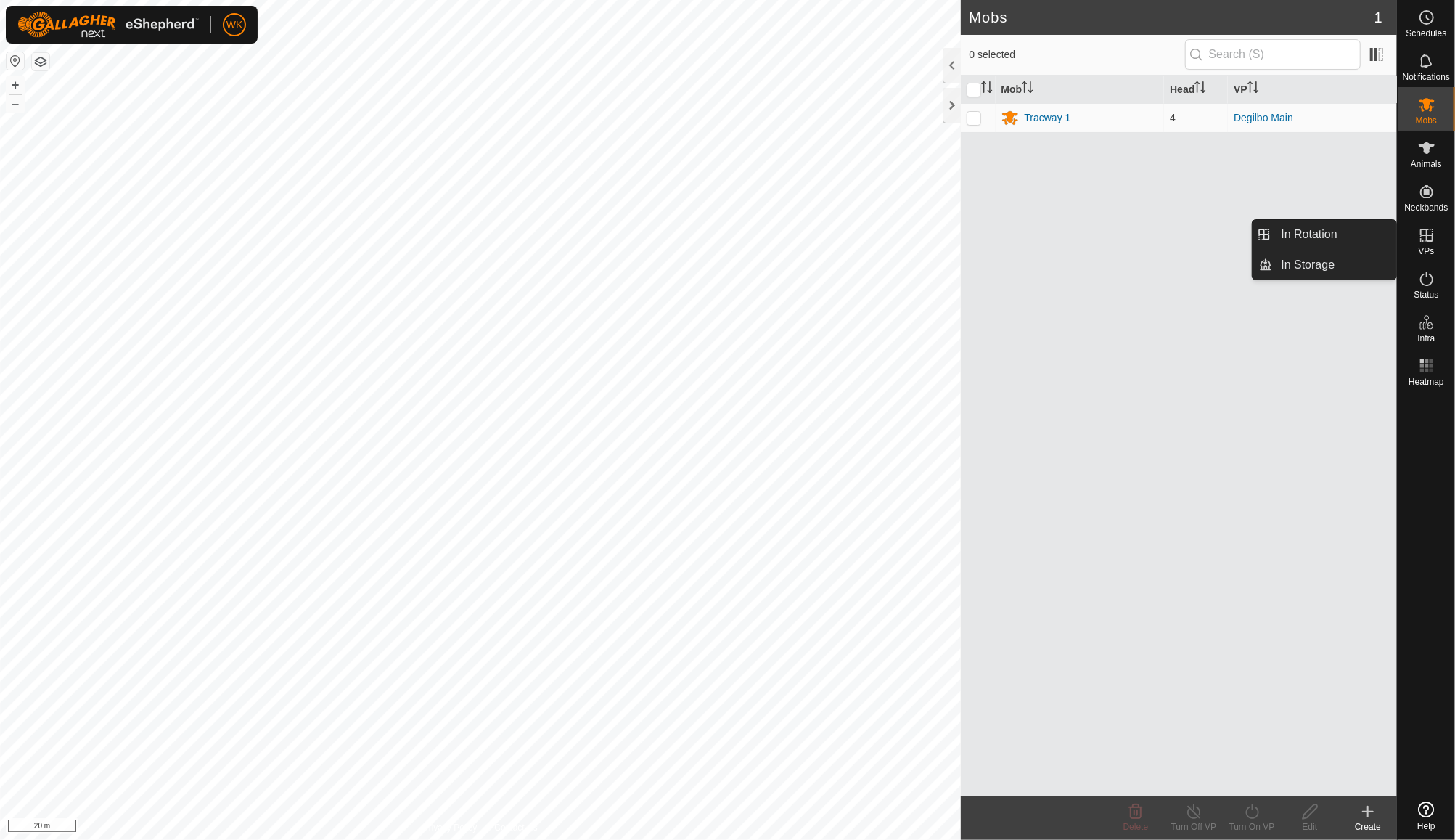
click at [1429, 244] on es-virtualpaddocks-svg-icon at bounding box center [1427, 235] width 26 height 23
click at [1314, 242] on link "In Rotation" at bounding box center [1335, 234] width 124 height 29
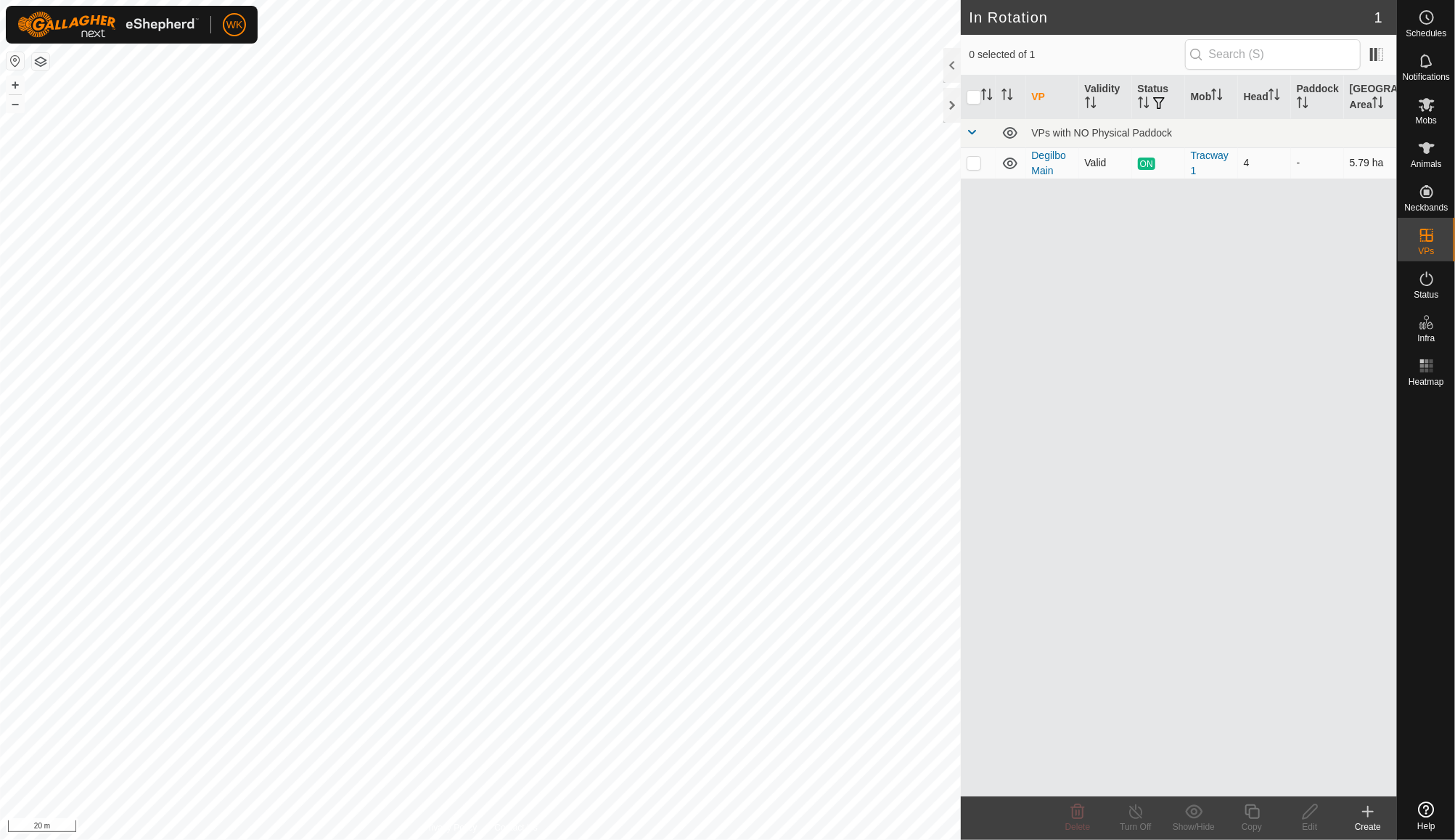
click at [974, 165] on p-checkbox at bounding box center [974, 162] width 15 height 12
checkbox input "true"
click at [975, 165] on p-checkbox at bounding box center [974, 162] width 15 height 12
checkbox input "true"
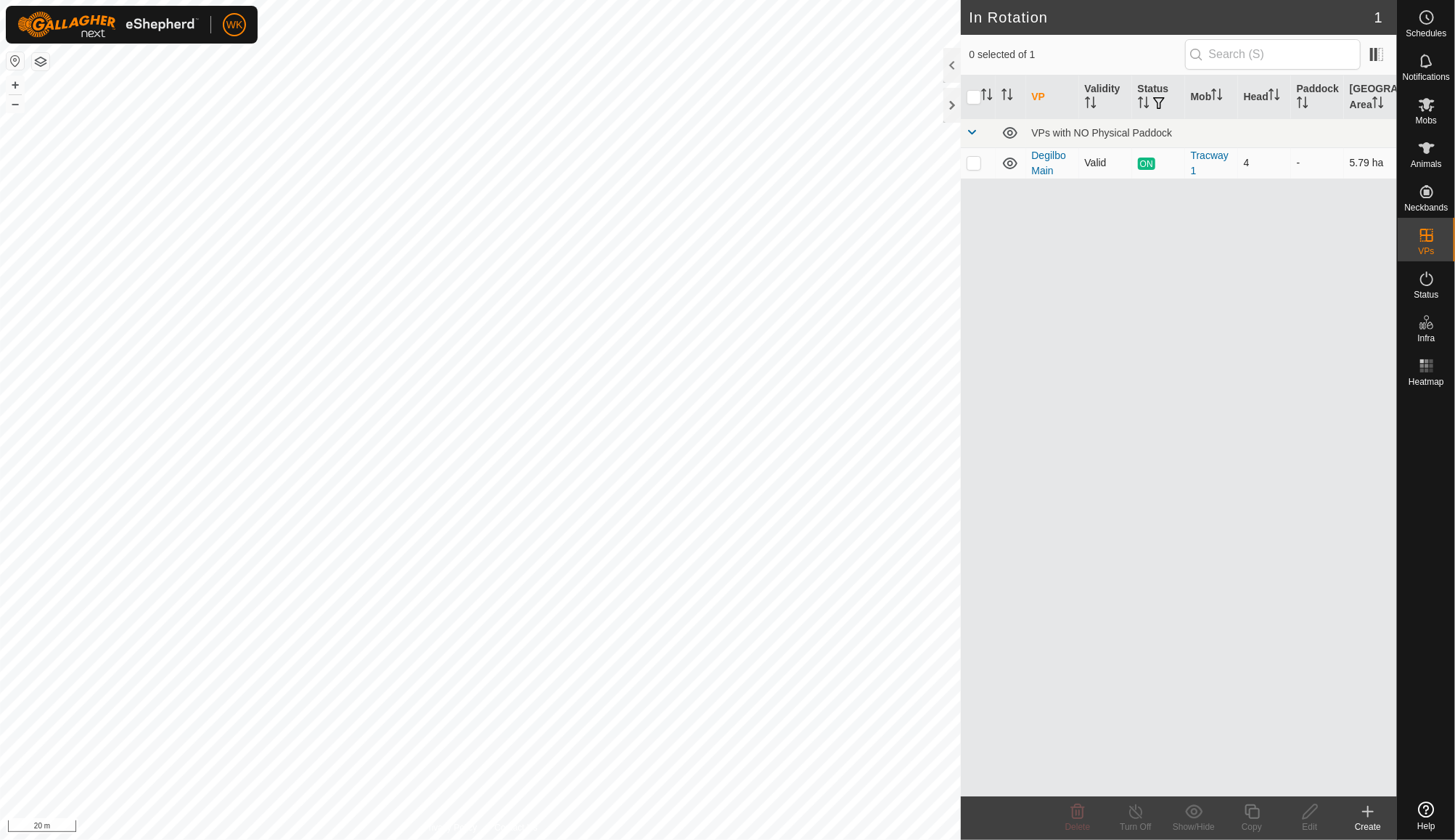
checkbox input "true"
click at [1132, 813] on icon at bounding box center [1136, 812] width 18 height 17
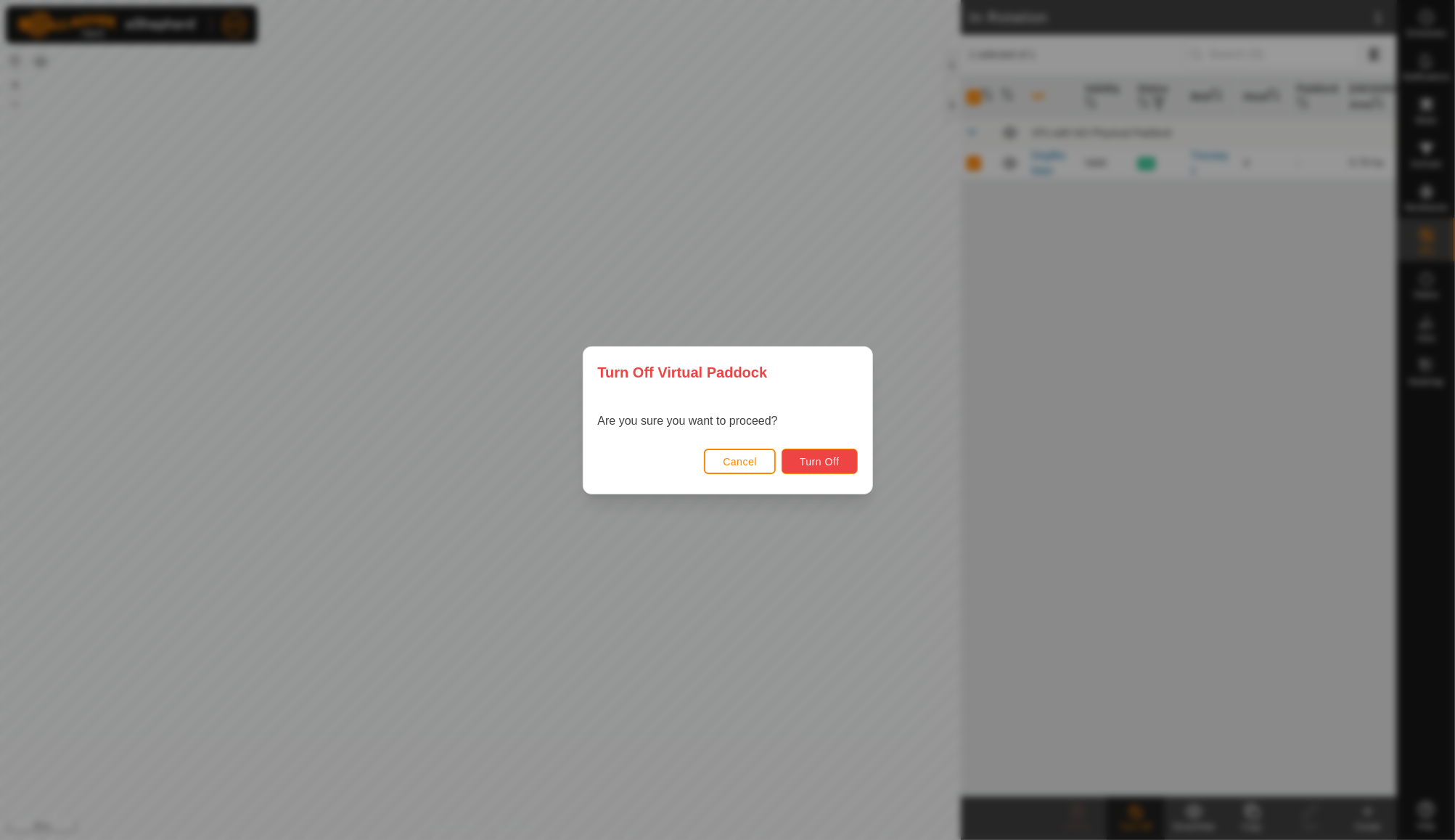
click at [808, 458] on span "Turn Off" at bounding box center [820, 461] width 40 height 12
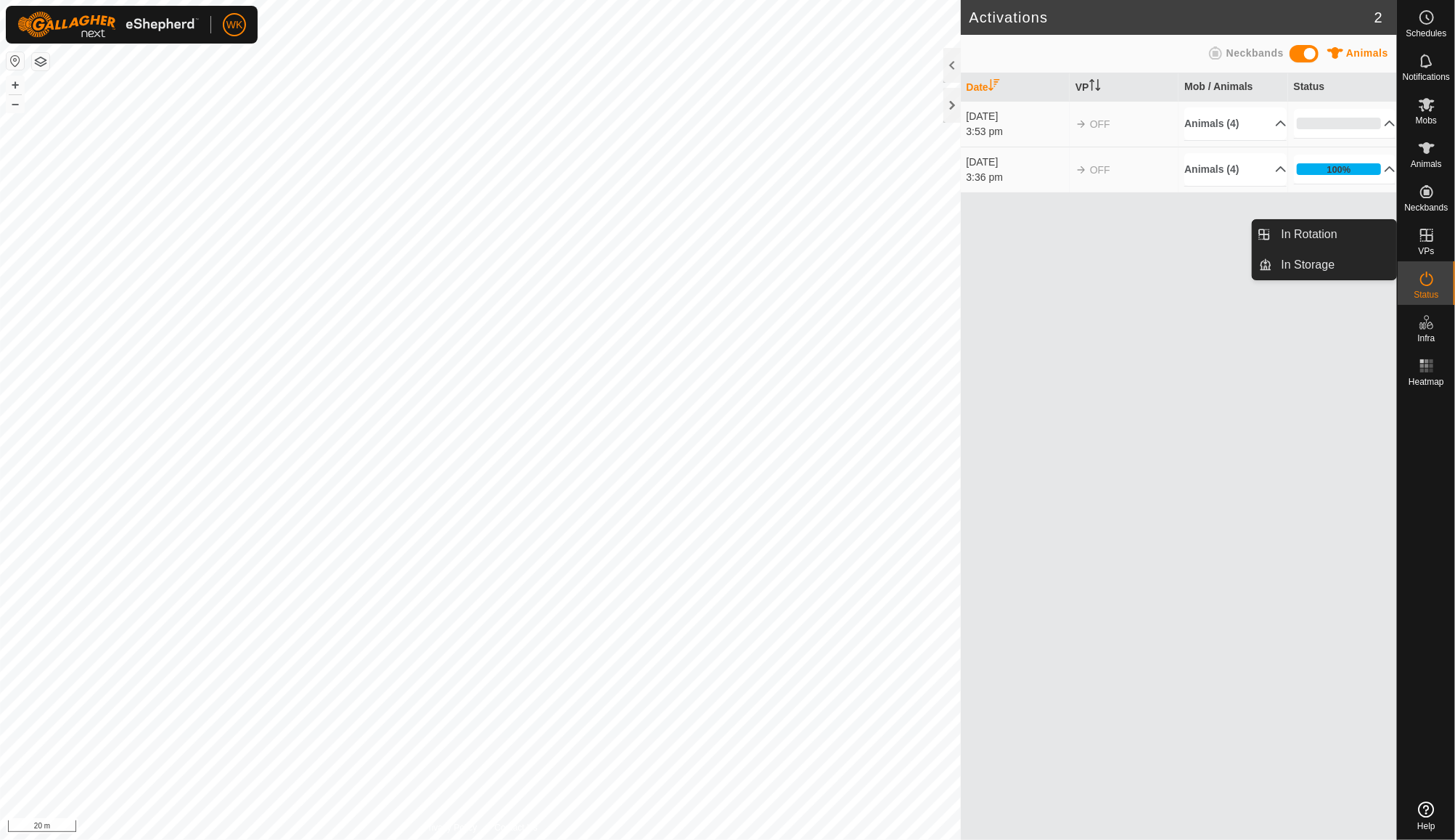
click at [1429, 232] on icon at bounding box center [1427, 235] width 17 height 17
click at [1329, 230] on span "In Rotation" at bounding box center [1309, 234] width 56 height 17
